Goal: Navigation & Orientation: Find specific page/section

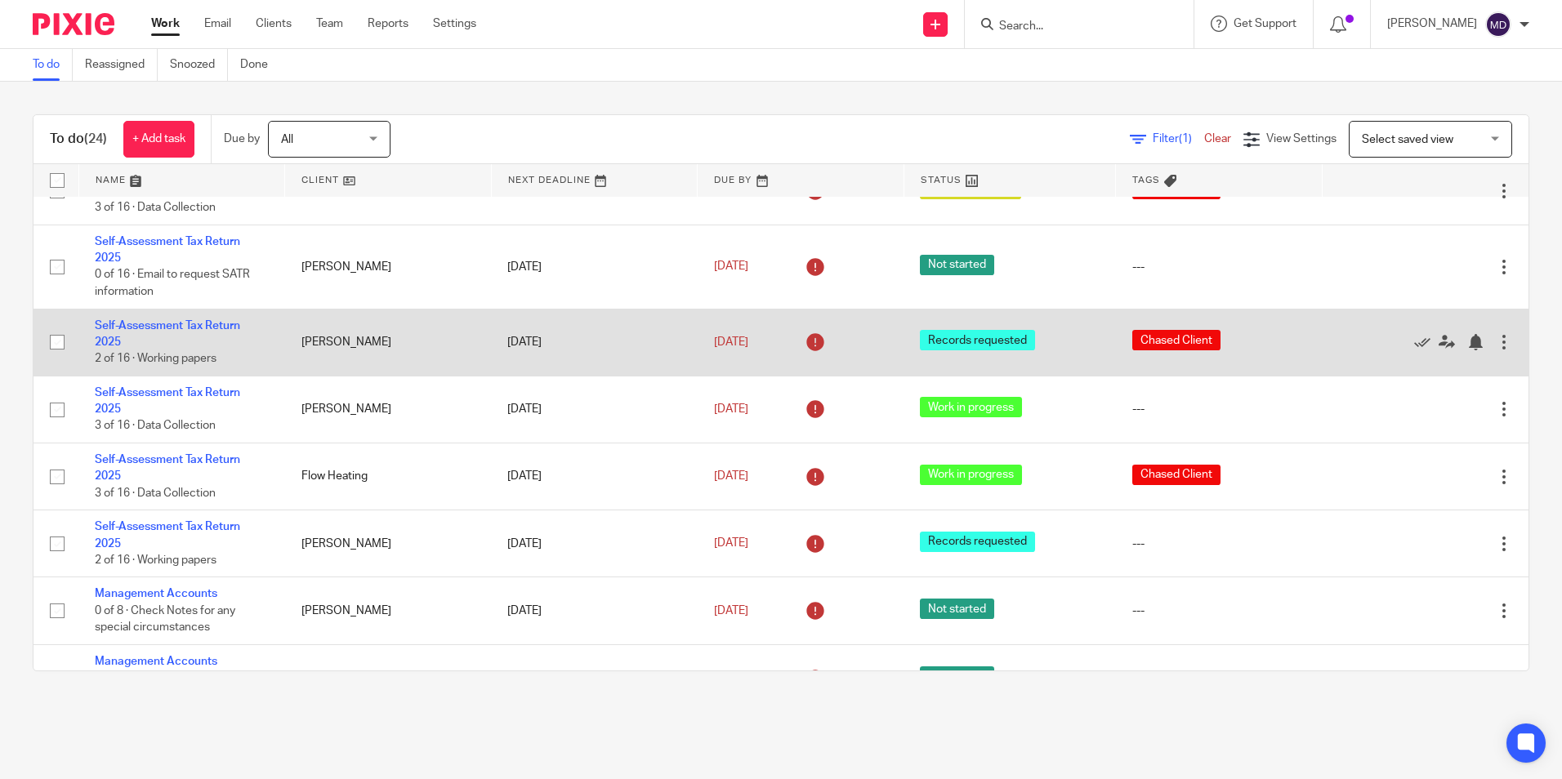
scroll to position [245, 0]
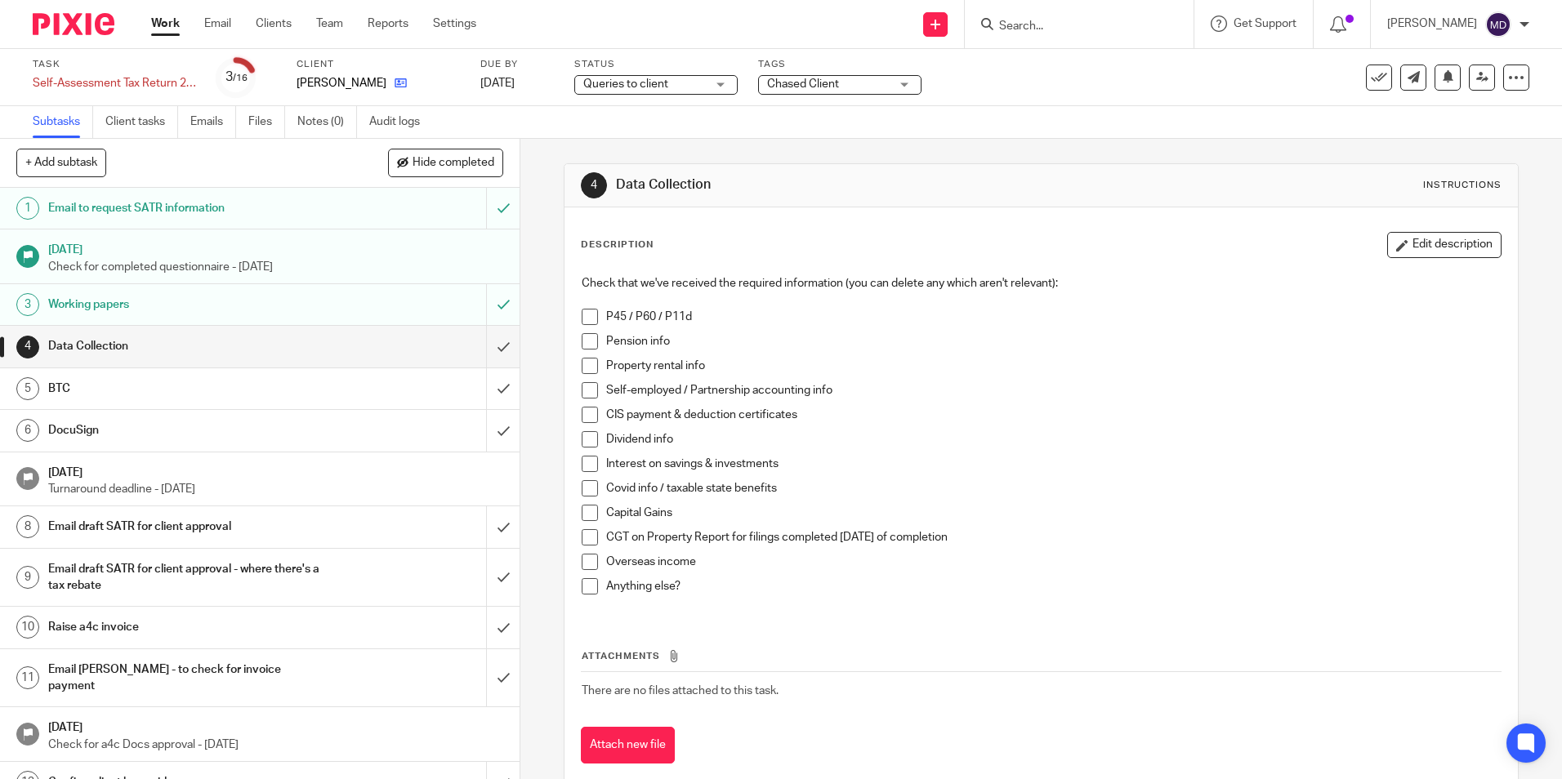
click at [386, 87] on link at bounding box center [396, 83] width 20 height 16
